Goal: Find specific page/section: Find specific page/section

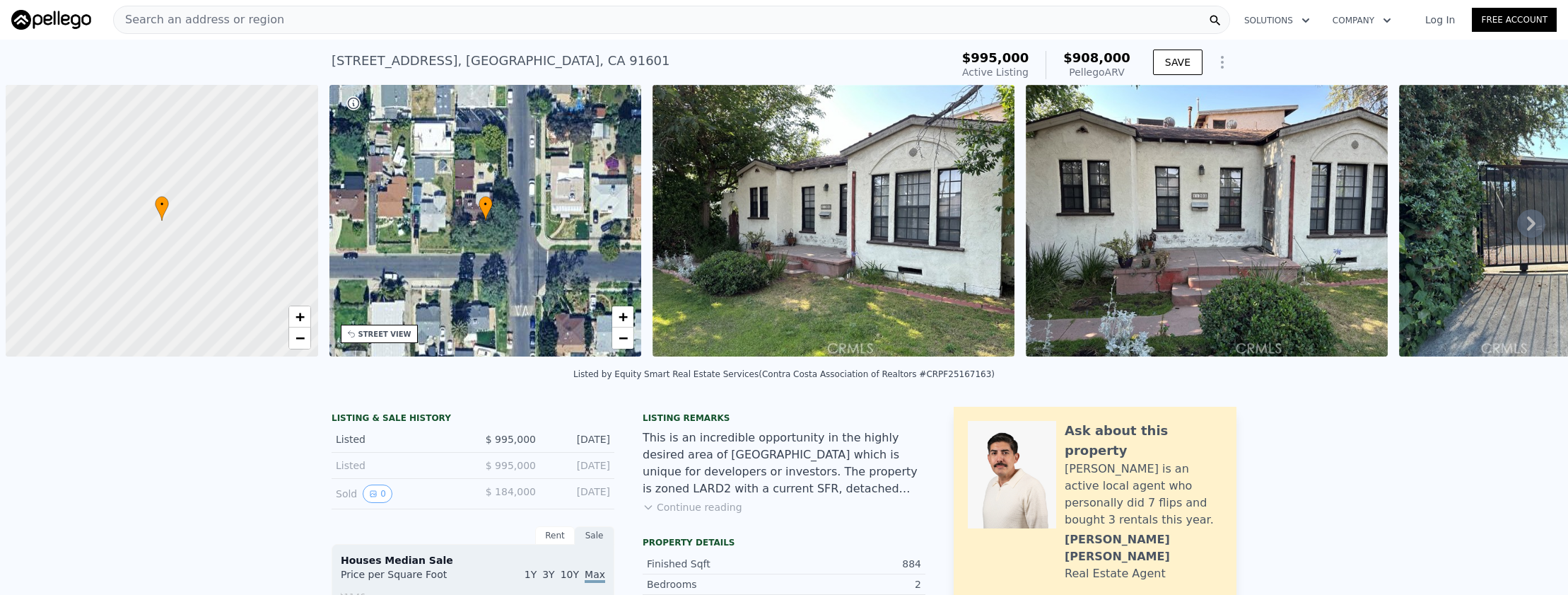
click at [524, 21] on div "Search an address or region" at bounding box center [672, 20] width 1117 height 28
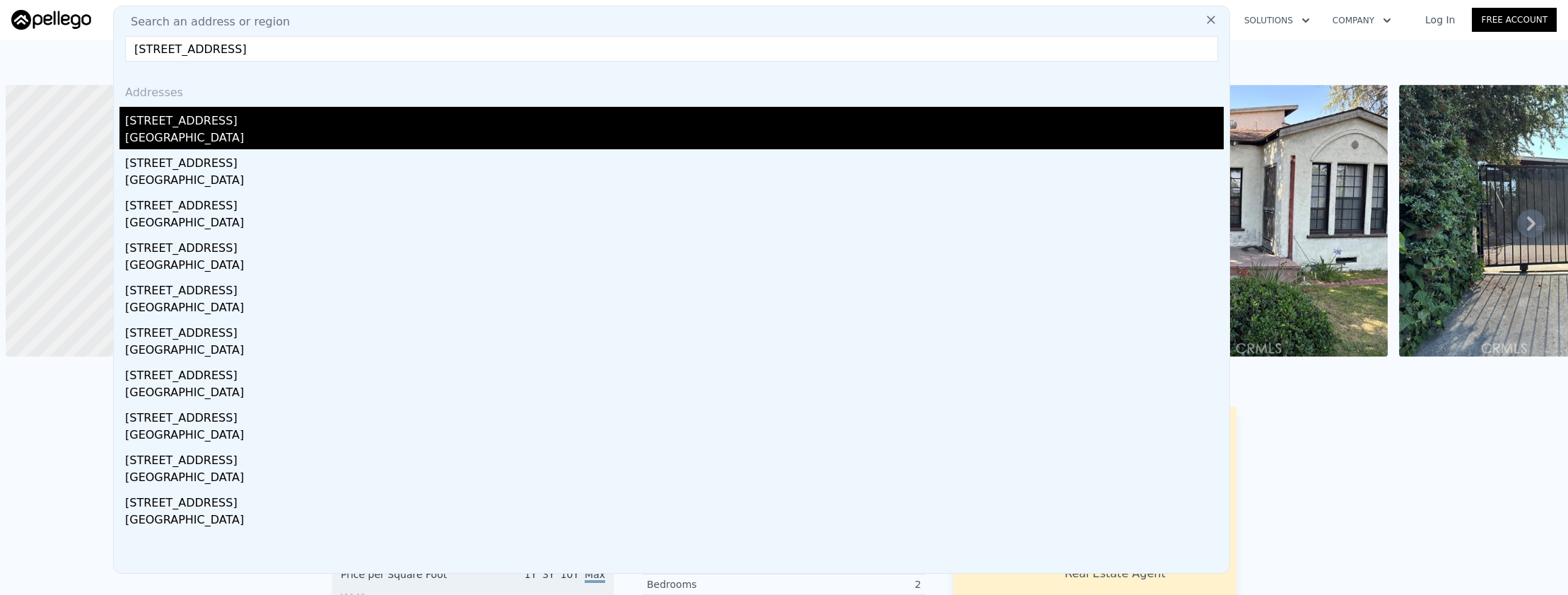
type input "[STREET_ADDRESS]"
click at [429, 128] on div "[STREET_ADDRESS]" at bounding box center [675, 119] width 1099 height 23
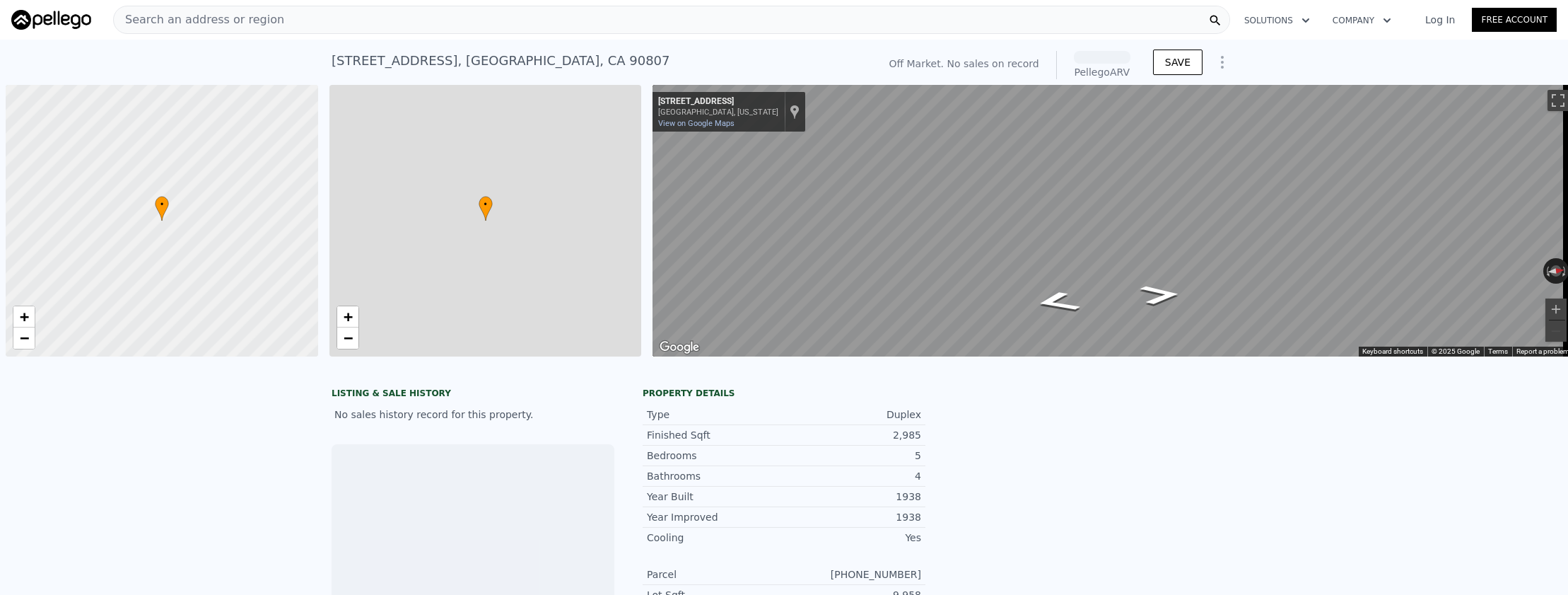
scroll to position [0, 6]
